Goal: Entertainment & Leisure: Consume media (video, audio)

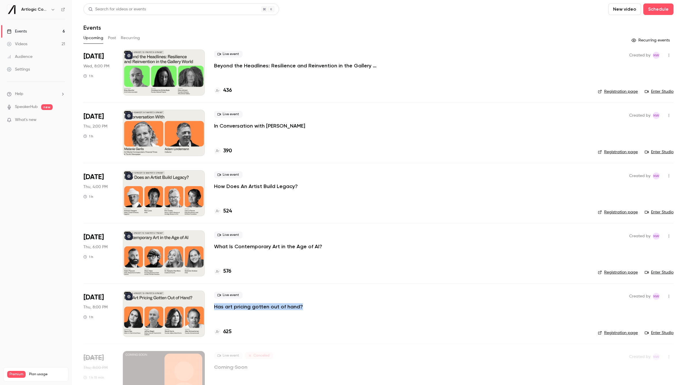
click at [22, 45] on div "Videos" at bounding box center [17, 44] width 20 height 6
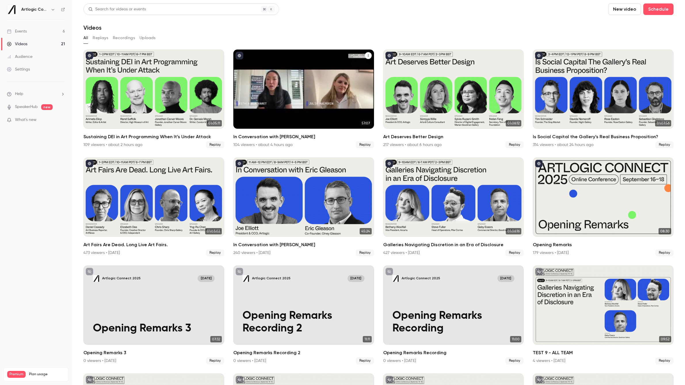
click at [333, 128] on div "In Conversation with Esther Kim Varet" at bounding box center [303, 88] width 141 height 79
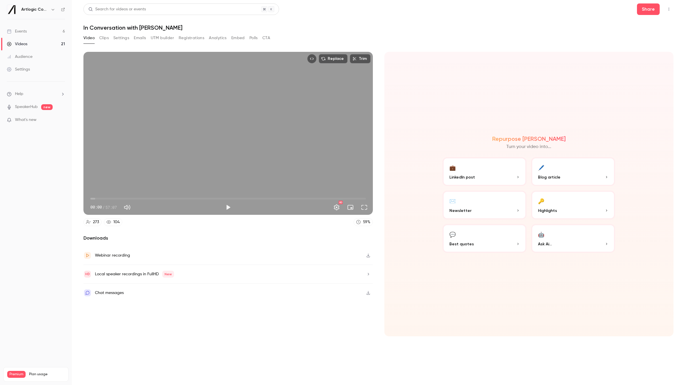
drag, startPoint x: 187, startPoint y: 28, endPoint x: 81, endPoint y: 30, distance: 105.6
click at [81, 30] on main "Search for videos or events Share In Conversation with [PERSON_NAME] Video Clip…" at bounding box center [378, 192] width 613 height 385
copy h1 "In Conversation with [PERSON_NAME]"
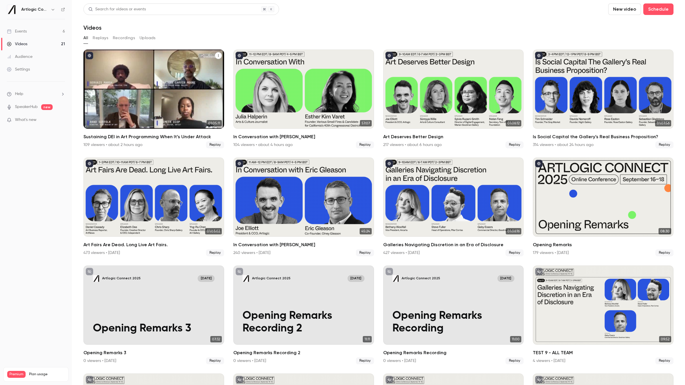
click at [178, 124] on div "Sustaining DEI in Art Programming When It’s Under Attack" at bounding box center [153, 88] width 141 height 79
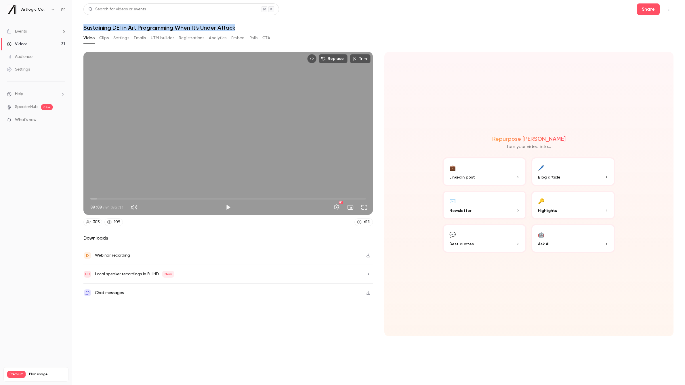
drag, startPoint x: 246, startPoint y: 27, endPoint x: 83, endPoint y: 29, distance: 162.3
click at [83, 29] on h1 "Sustaining DEI in Art Programming When It’s Under Attack" at bounding box center [378, 27] width 590 height 7
copy h1 "Sustaining DEI in Art Programming When It’s Under Attack"
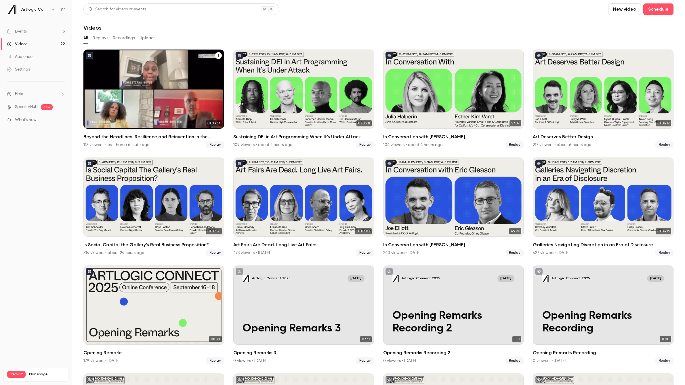
click at [161, 123] on div "Beyond the Headlines: Resilience and Reinvention in the Gallery World" at bounding box center [153, 88] width 141 height 79
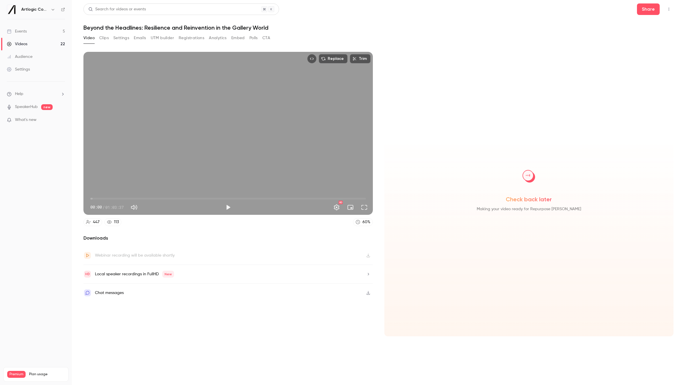
click at [288, 28] on h1 "Beyond the Headlines: Resilience and Reinvention in the Gallery World" at bounding box center [378, 27] width 590 height 7
drag, startPoint x: 202, startPoint y: 29, endPoint x: 81, endPoint y: 28, distance: 120.3
click at [81, 28] on main "Search for videos or events Share Beyond the Headlines: Resilience and Reinvent…" at bounding box center [378, 192] width 613 height 385
copy h1 "Beyond the Headlines: Resilience and Reinvention in the Gallery World"
